Goal: Task Accomplishment & Management: Use online tool/utility

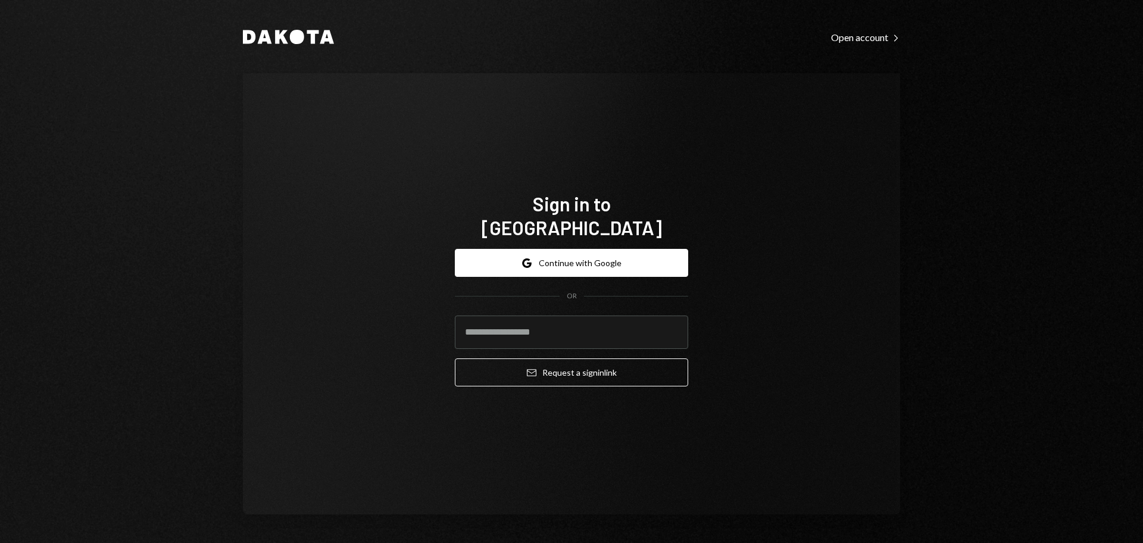
click at [508, 251] on button "Google Continue with Google" at bounding box center [571, 263] width 233 height 28
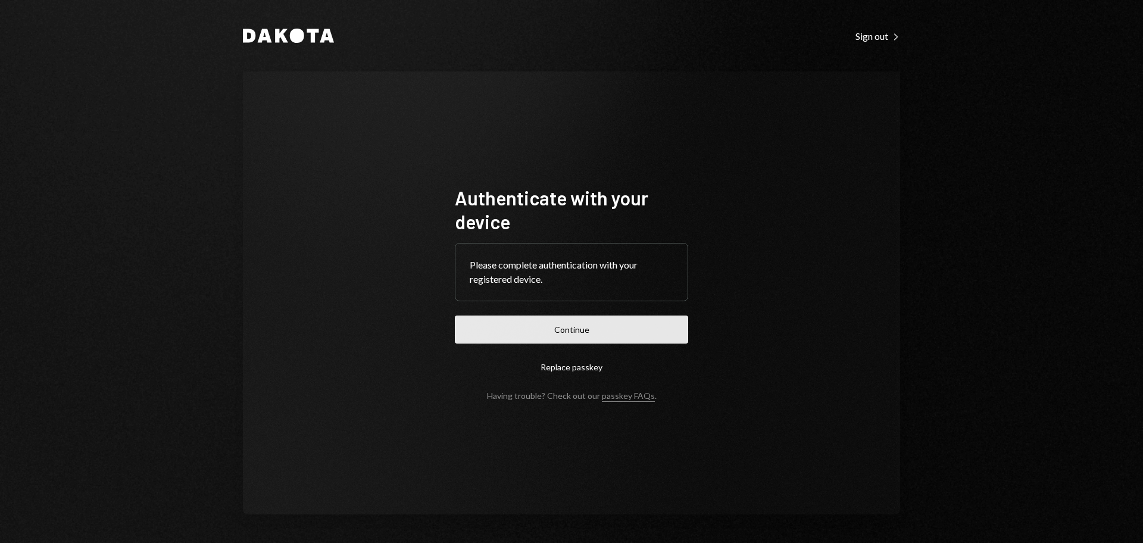
click at [596, 332] on button "Continue" at bounding box center [571, 330] width 233 height 28
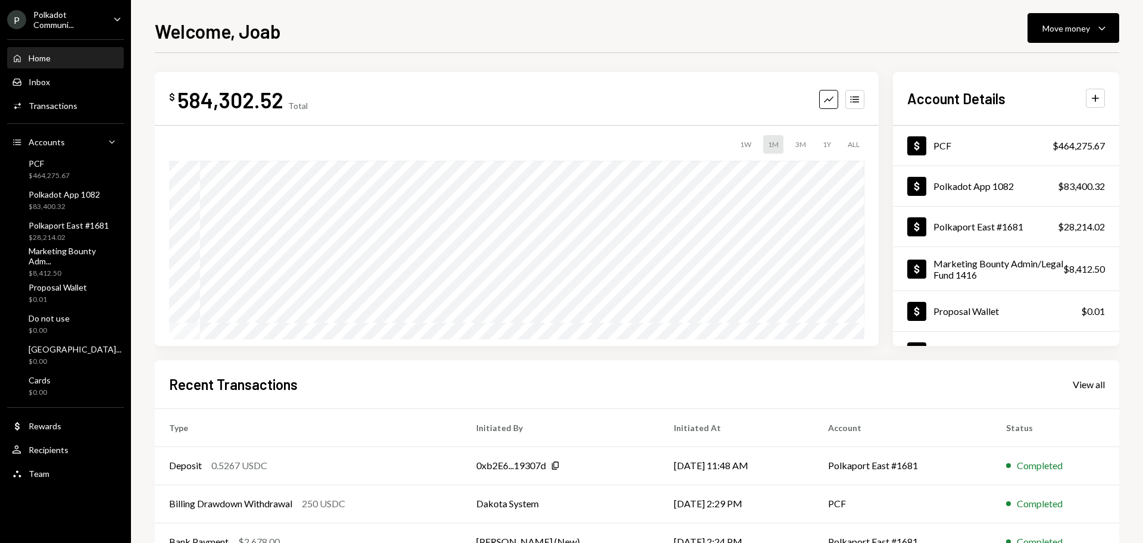
click at [71, 20] on div "Polkadot Communi..." at bounding box center [68, 20] width 70 height 20
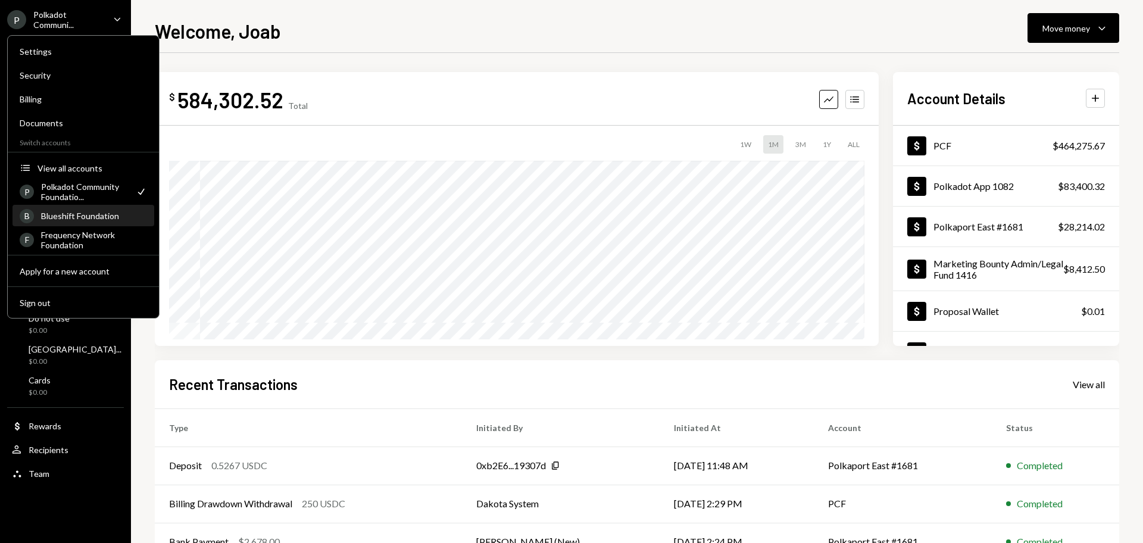
click at [87, 216] on div "Blueshift Foundation" at bounding box center [94, 216] width 106 height 10
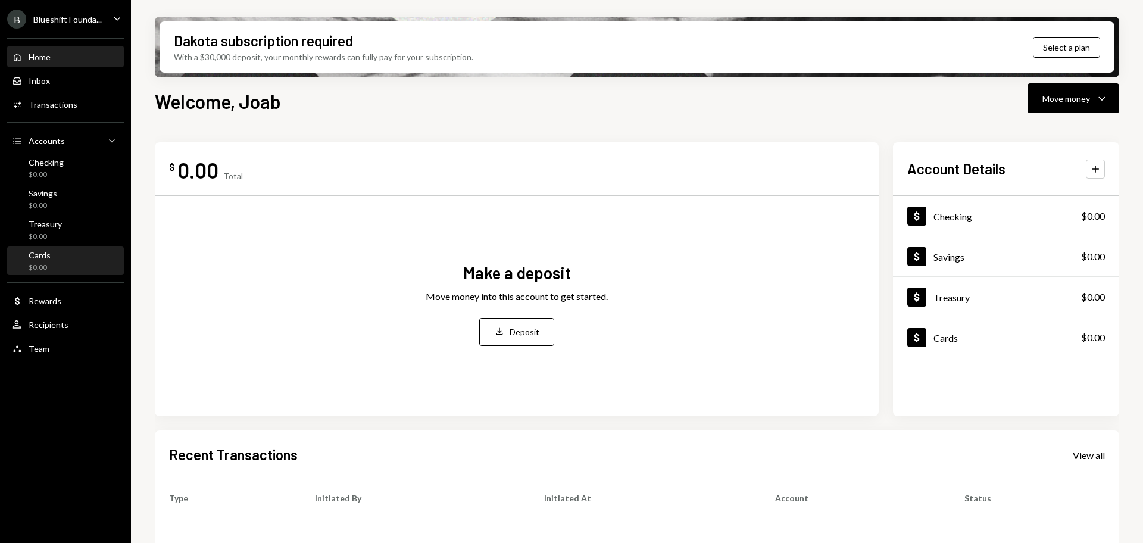
click at [54, 258] on div "Cards $0.00" at bounding box center [65, 261] width 107 height 23
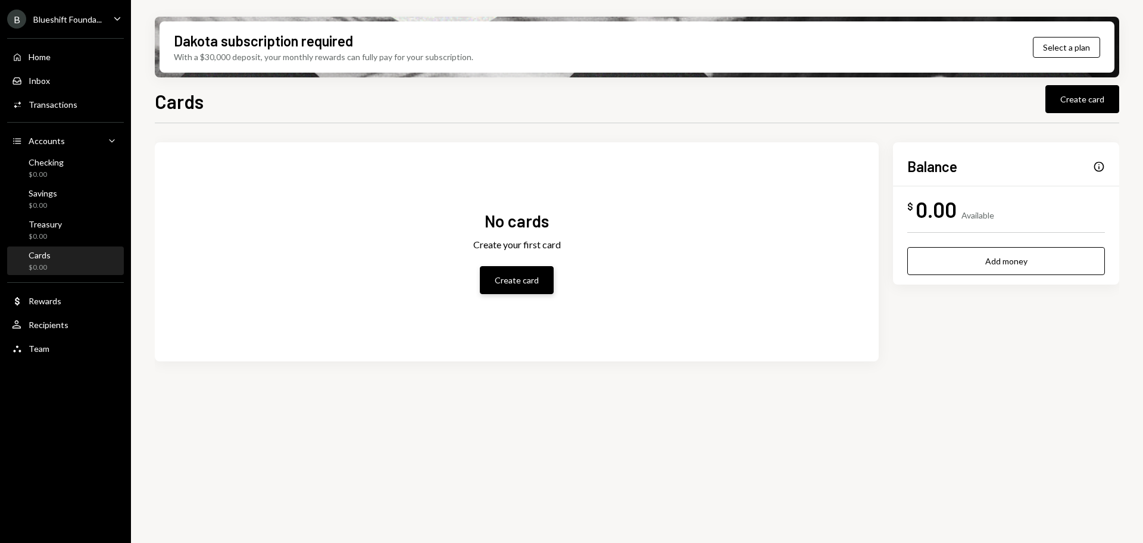
click at [492, 277] on button "Create card" at bounding box center [517, 280] width 74 height 28
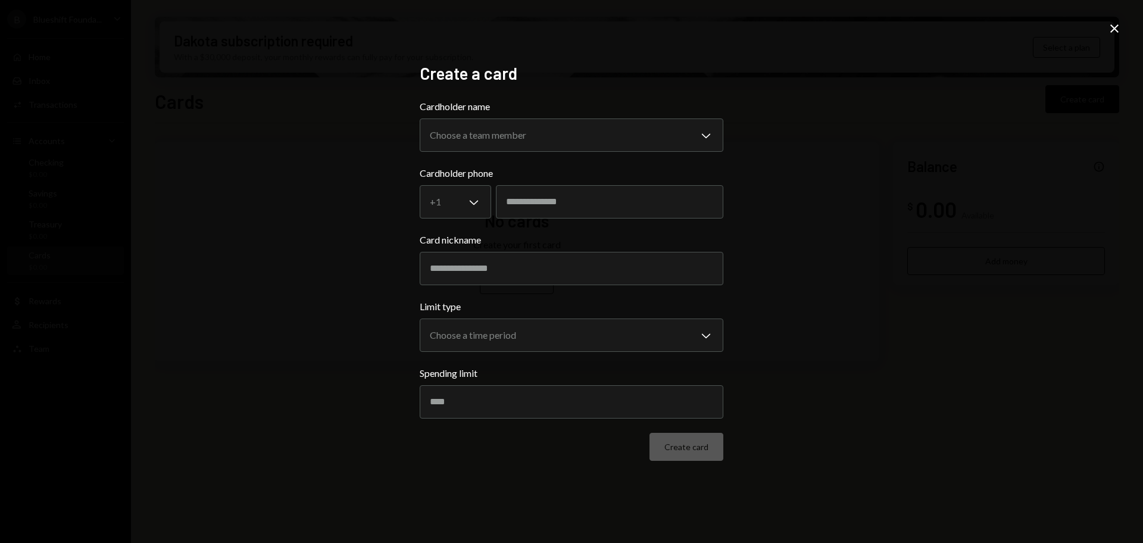
click at [1116, 27] on icon at bounding box center [1114, 28] width 8 height 8
